Goal: Task Accomplishment & Management: Manage account settings

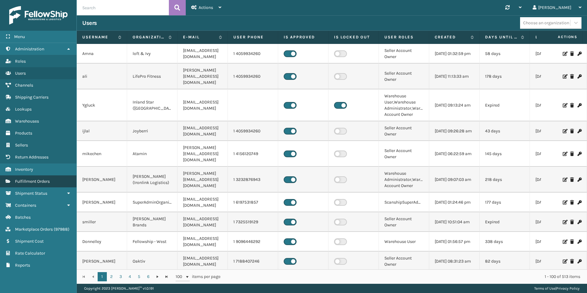
click at [43, 179] on span "Fulfillment Orders" at bounding box center [32, 181] width 35 height 5
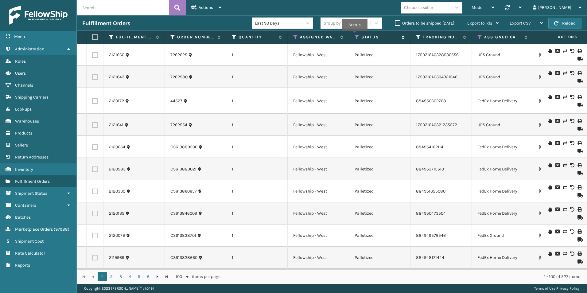
click at [354, 35] on icon at bounding box center [356, 37] width 5 height 6
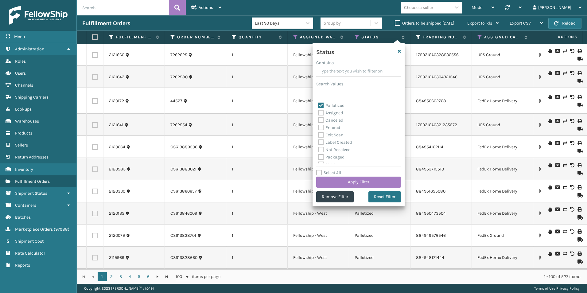
click at [321, 104] on label "Palletized" at bounding box center [331, 105] width 26 height 5
click at [318, 104] on input "Palletized" at bounding box center [318, 104] width 0 height 4
checkbox input "false"
click at [319, 112] on label "Assigned" at bounding box center [330, 112] width 25 height 5
click at [318, 112] on input "Assigned" at bounding box center [318, 111] width 0 height 4
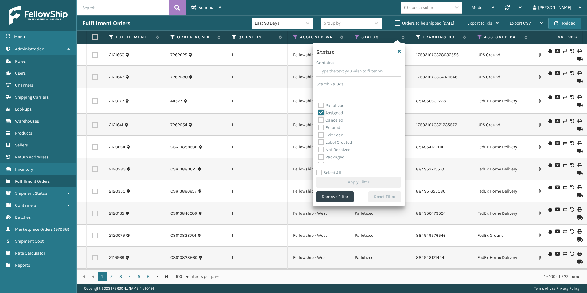
checkbox input "true"
click at [354, 180] on button "Apply Filter" at bounding box center [358, 181] width 85 height 11
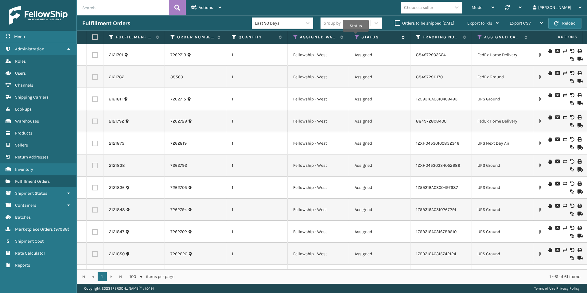
click at [356, 36] on icon at bounding box center [356, 37] width 5 height 6
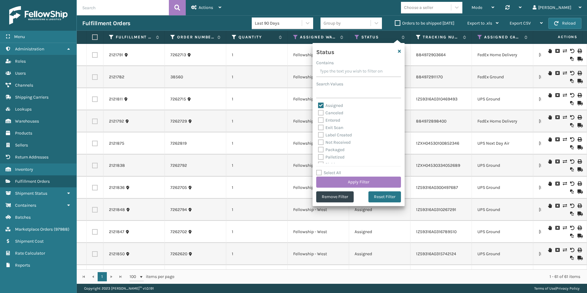
scroll to position [31, 0]
drag, startPoint x: 318, startPoint y: 133, endPoint x: 358, endPoint y: 160, distance: 48.2
click at [318, 133] on label "Picking" at bounding box center [329, 133] width 22 height 5
click at [318, 133] on input "Picking" at bounding box center [318, 132] width 0 height 4
checkbox input "true"
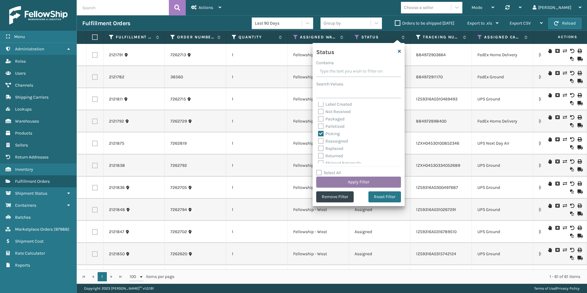
click at [352, 181] on button "Apply Filter" at bounding box center [358, 181] width 85 height 11
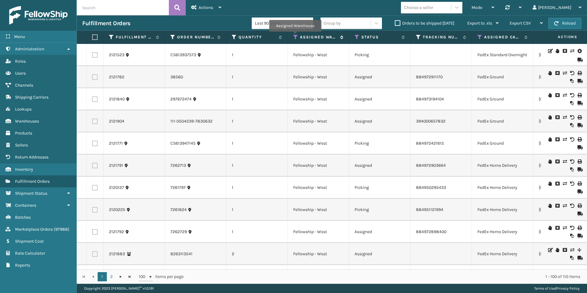
click at [295, 36] on icon at bounding box center [295, 37] width 5 height 6
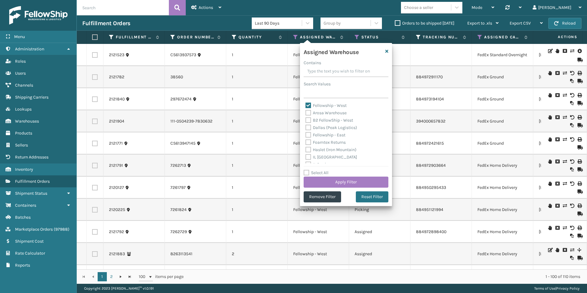
click at [309, 104] on label "Fellowship - West" at bounding box center [325, 105] width 41 height 5
click at [306, 104] on input "Fellowship - West" at bounding box center [305, 104] width 0 height 4
checkbox input "false"
drag, startPoint x: 308, startPoint y: 134, endPoint x: 334, endPoint y: 175, distance: 48.3
click at [309, 134] on label "Fellowship - East" at bounding box center [325, 134] width 40 height 5
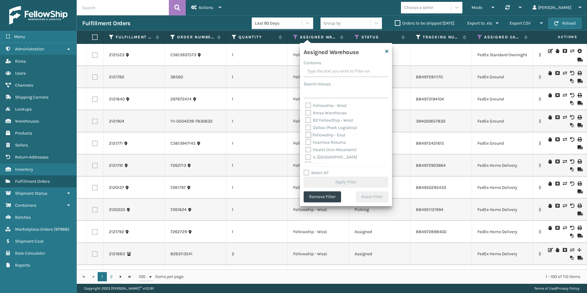
click at [306, 134] on input "Fellowship - East" at bounding box center [305, 133] width 0 height 4
checkbox input "true"
click at [345, 180] on button "Apply Filter" at bounding box center [345, 181] width 85 height 11
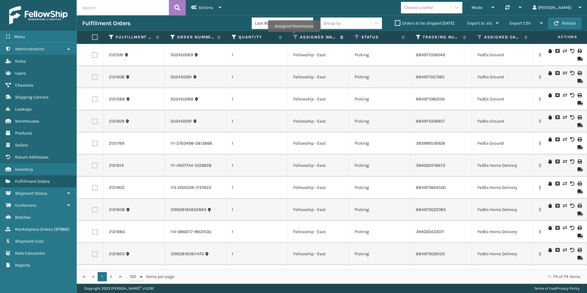
click at [294, 36] on icon at bounding box center [295, 37] width 5 height 6
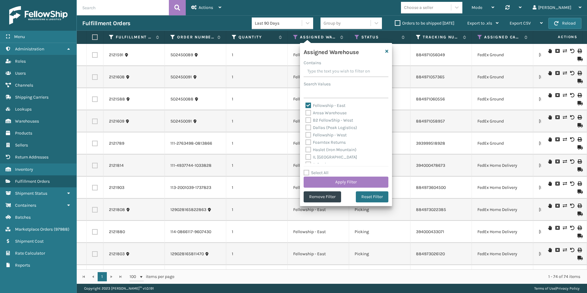
click at [309, 103] on label "Fellowship - East" at bounding box center [325, 105] width 40 height 5
click at [306, 103] on input "Fellowship - East" at bounding box center [305, 104] width 0 height 4
checkbox input "false"
click at [308, 127] on label "Dallas (Peak Logistics)" at bounding box center [331, 127] width 52 height 5
click at [306, 127] on input "Dallas (Peak Logistics)" at bounding box center [305, 126] width 0 height 4
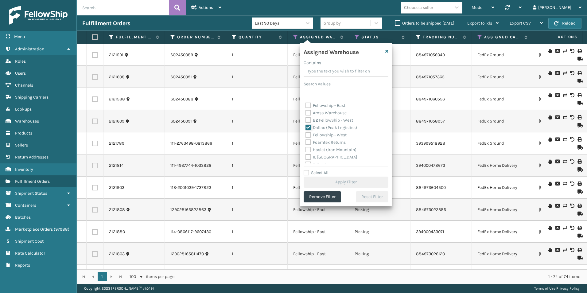
checkbox input "true"
click at [340, 183] on button "Apply Filter" at bounding box center [345, 181] width 85 height 11
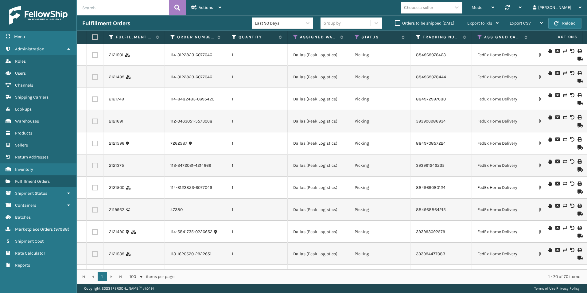
click at [292, 37] on th "Assigned Warehouse" at bounding box center [317, 37] width 61 height 13
click at [294, 36] on icon at bounding box center [295, 37] width 5 height 6
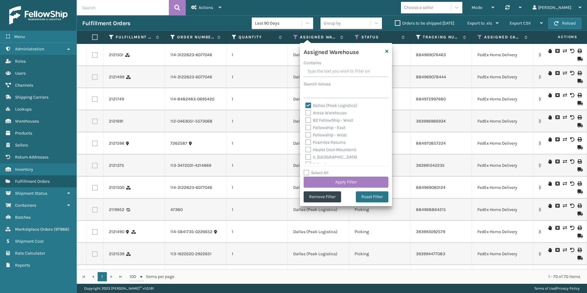
click at [309, 105] on label "Dallas (Peak Logistics)" at bounding box center [331, 105] width 52 height 5
click at [306, 105] on input "Dallas (Peak Logistics)" at bounding box center [305, 104] width 0 height 4
checkbox input "false"
click at [308, 149] on label "Haslet (Iron Mountain)" at bounding box center [330, 149] width 51 height 5
click at [306, 149] on input "Haslet (Iron Mountain)" at bounding box center [305, 148] width 0 height 4
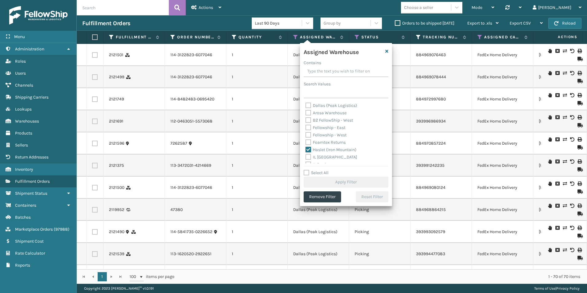
checkbox input "true"
click at [348, 183] on button "Apply Filter" at bounding box center [345, 181] width 85 height 11
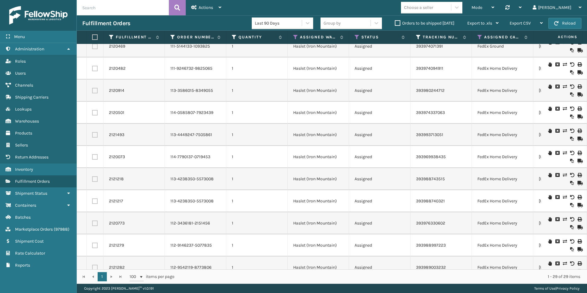
scroll to position [0, 0]
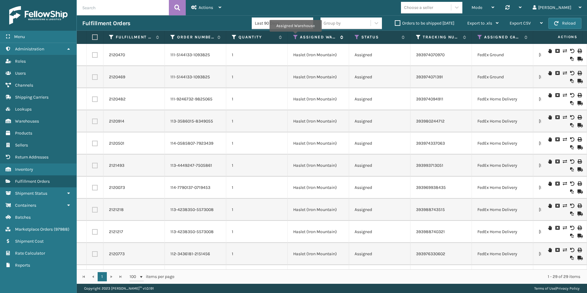
click at [295, 36] on icon at bounding box center [295, 37] width 5 height 6
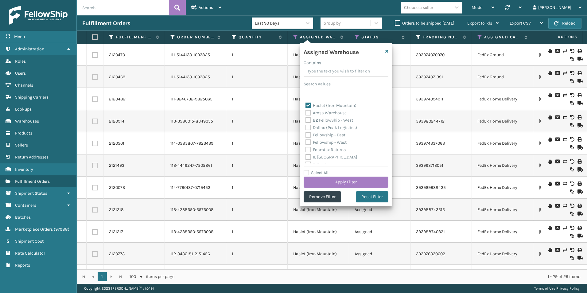
click at [308, 102] on div "Haslet (Iron Mountain)" at bounding box center [345, 105] width 81 height 7
drag, startPoint x: 308, startPoint y: 158, endPoint x: 337, endPoint y: 165, distance: 30.3
click at [308, 158] on label "WindGap (Iron Mountain)" at bounding box center [333, 159] width 56 height 5
click at [306, 158] on input "WindGap (Iron Mountain)" at bounding box center [305, 158] width 0 height 4
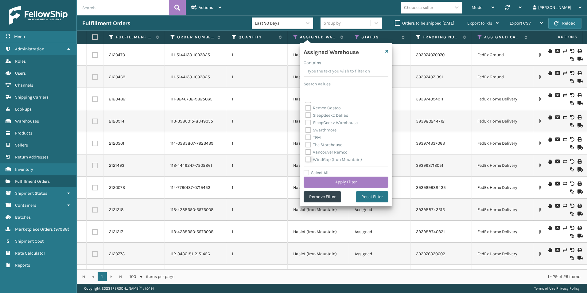
checkbox input "true"
click at [344, 182] on button "Apply Filter" at bounding box center [345, 181] width 85 height 11
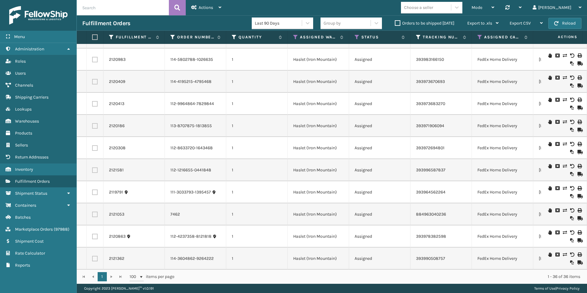
scroll to position [365, 0]
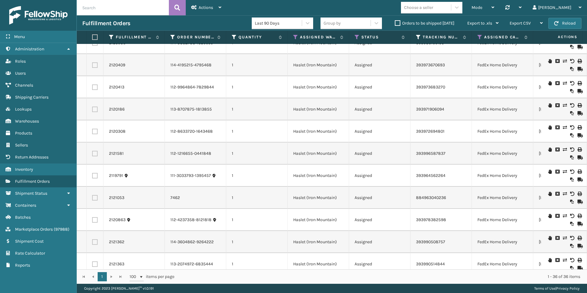
click at [397, 22] on label "Orders to be shipped [DATE]" at bounding box center [425, 23] width 60 height 5
click at [395, 22] on input "Orders to be shipped [DATE]" at bounding box center [395, 22] width 0 height 4
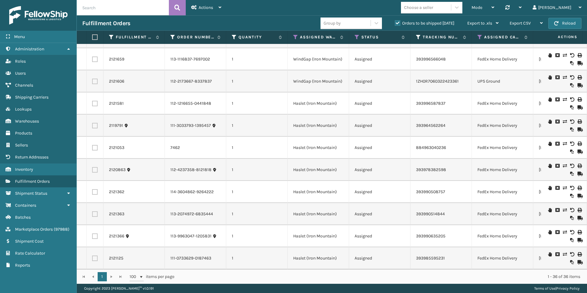
scroll to position [575, 0]
